Goal: Navigation & Orientation: Find specific page/section

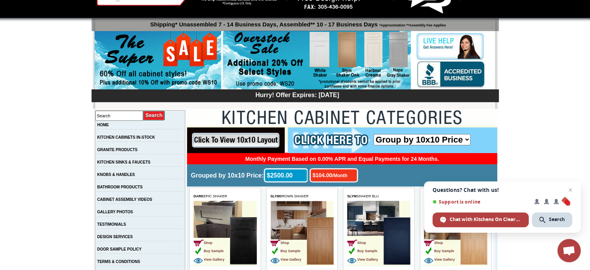
scroll to position [78, 0]
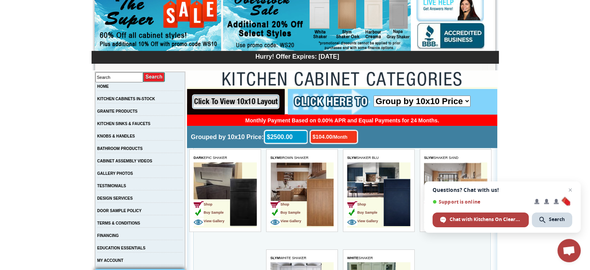
click at [425, 101] on select "Group by 10x10 Price Group by Color" at bounding box center [422, 100] width 97 height 11
select select "color_group_sort"
click at [374, 95] on select "Group by 10x10 Price Group by Color" at bounding box center [422, 100] width 97 height 11
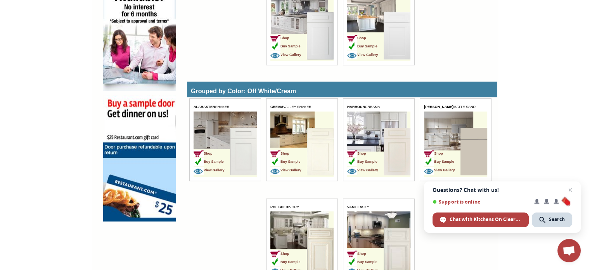
scroll to position [553, 0]
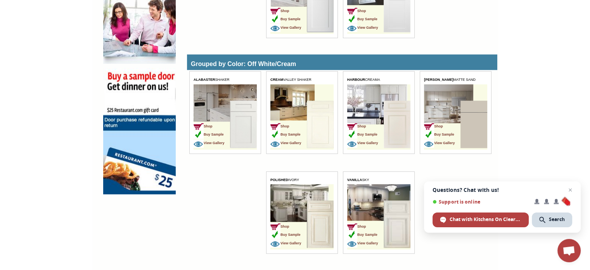
click at [442, 104] on td "Shop Buy Sample View Gallery" at bounding box center [455, 116] width 63 height 65
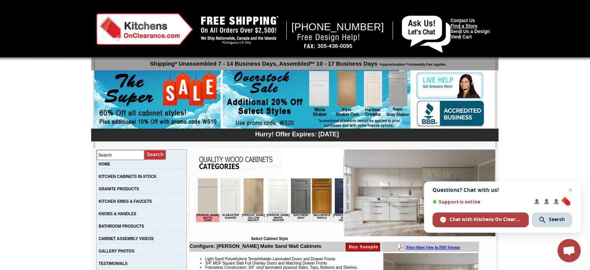
click at [477, 27] on link "Find a Store" at bounding box center [464, 25] width 27 height 5
